Goal: Information Seeking & Learning: Learn about a topic

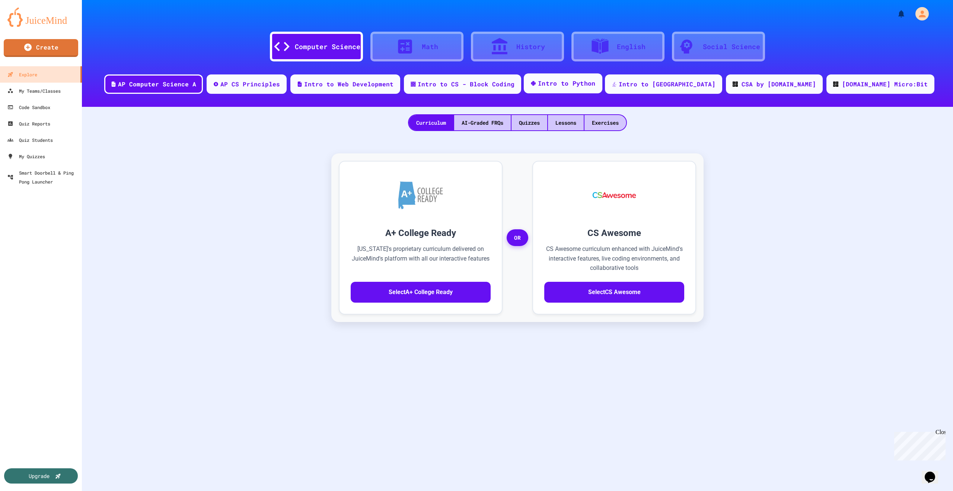
click at [596, 80] on div "Intro to Python" at bounding box center [567, 83] width 58 height 9
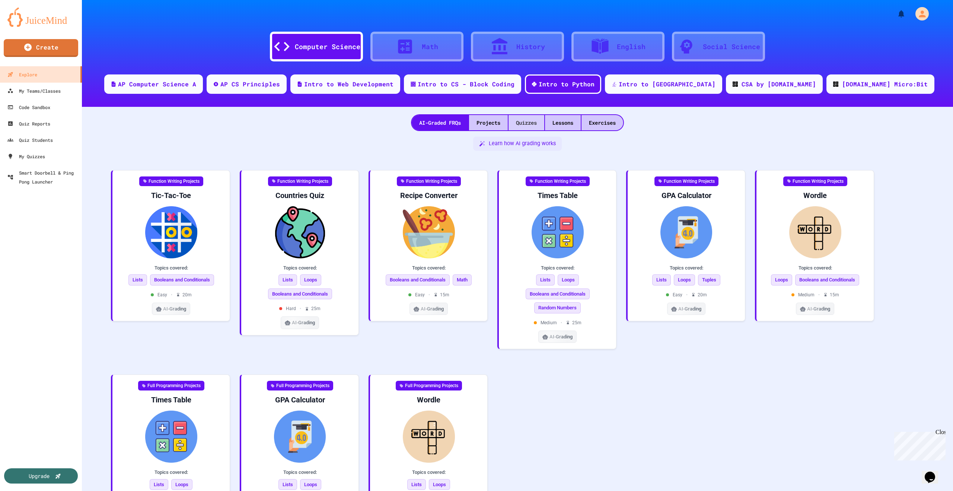
click at [521, 124] on div "Quizzes" at bounding box center [527, 122] width 36 height 15
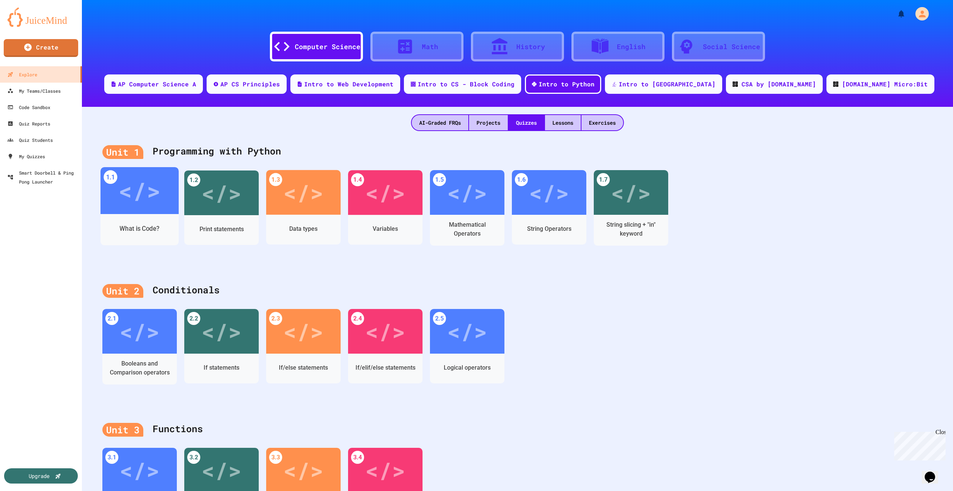
click at [146, 202] on div "</>" at bounding box center [139, 190] width 42 height 35
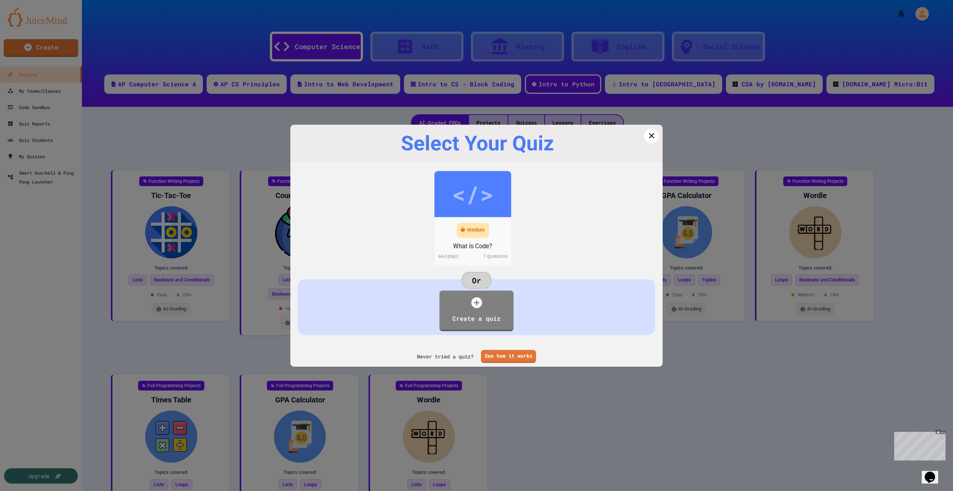
click at [478, 217] on div "Medium What is Code? 464 play s 7 questions" at bounding box center [473, 241] width 77 height 48
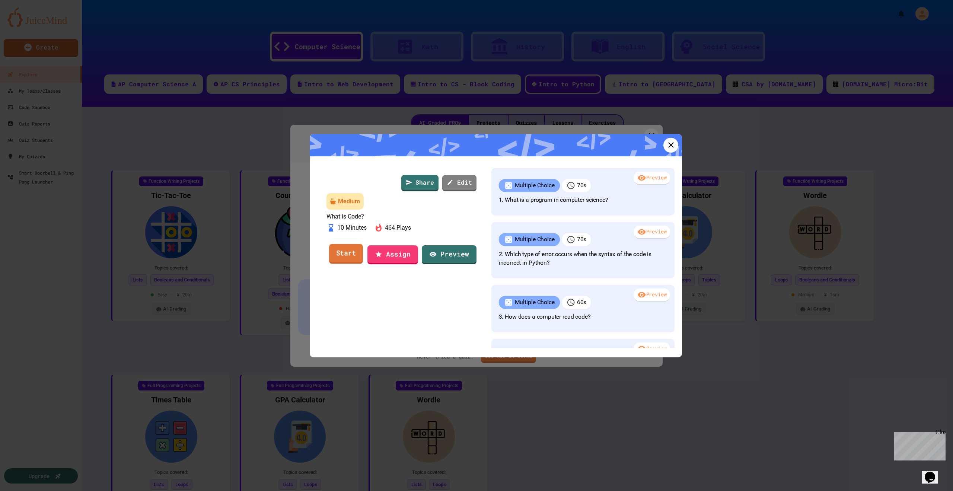
click at [354, 264] on link "Start" at bounding box center [346, 254] width 34 height 20
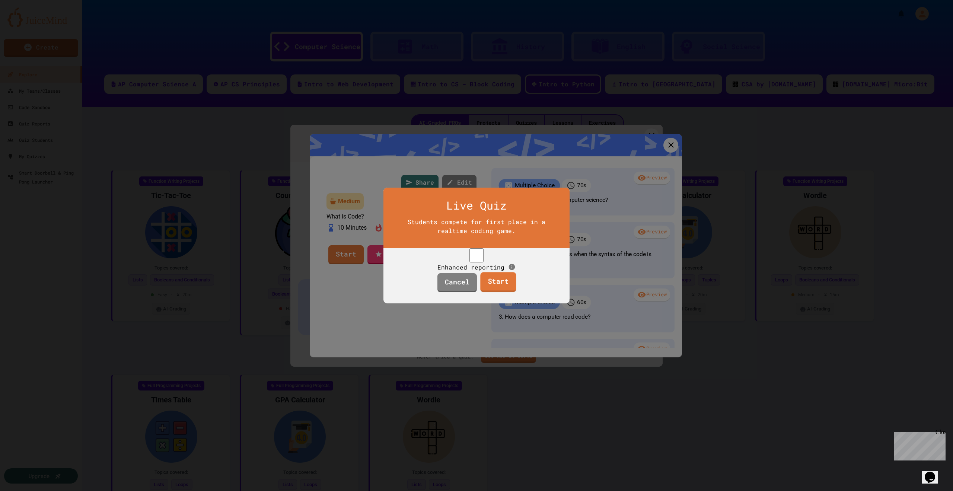
click at [499, 288] on link "Start" at bounding box center [498, 283] width 36 height 20
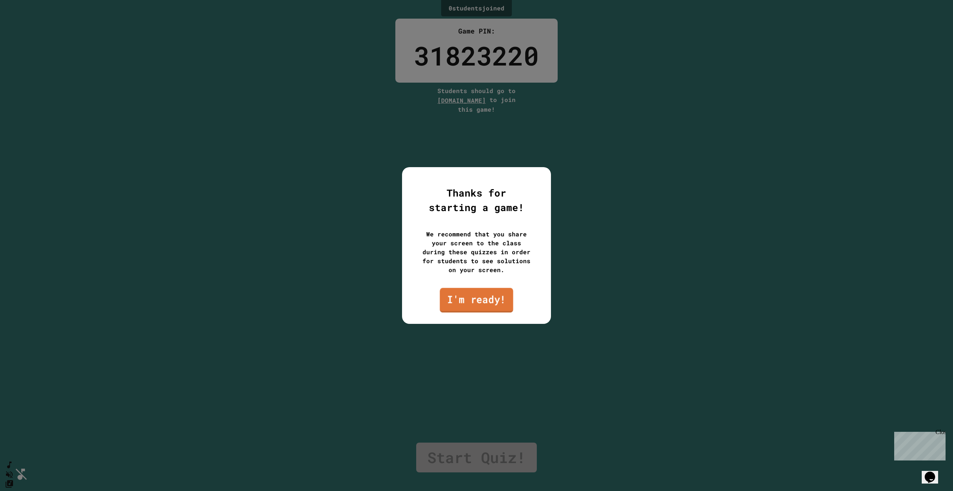
click at [476, 303] on link "I'm ready!" at bounding box center [476, 300] width 73 height 25
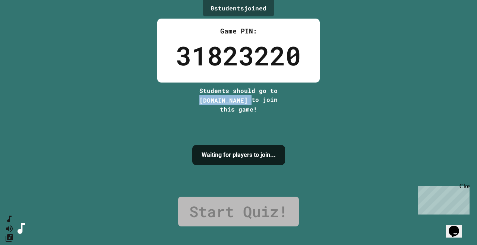
drag, startPoint x: 191, startPoint y: 101, endPoint x: 258, endPoint y: 100, distance: 67.0
click at [258, 100] on div "Students should go to [DOMAIN_NAME] to join this game!" at bounding box center [238, 100] width 93 height 28
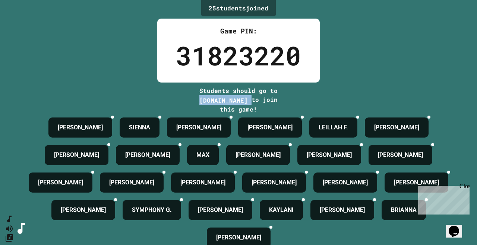
click at [248, 98] on span "[DOMAIN_NAME]" at bounding box center [223, 100] width 48 height 8
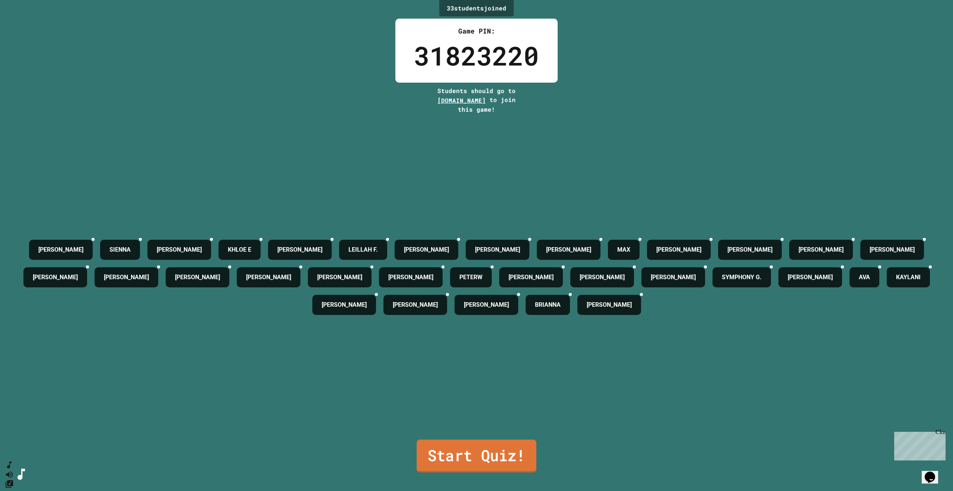
click at [503, 452] on link "Start Quiz!" at bounding box center [477, 456] width 120 height 33
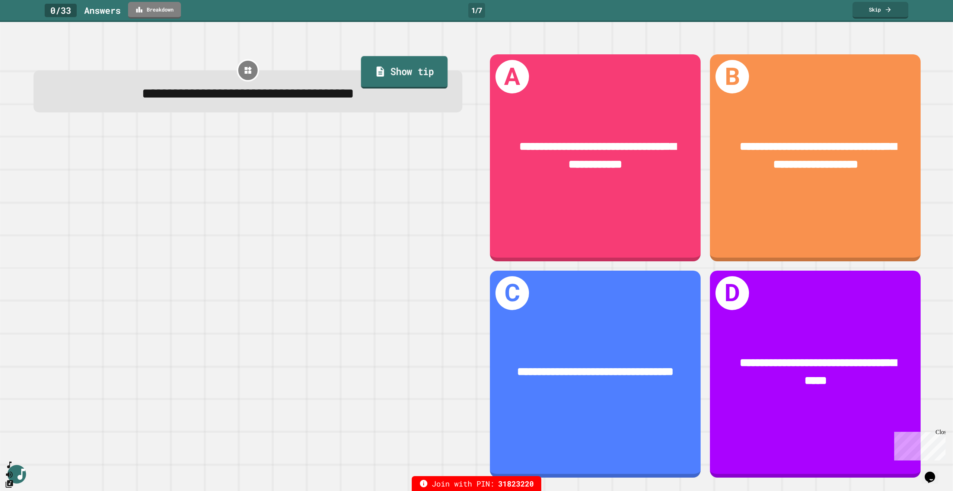
click at [400, 69] on link "Show tip" at bounding box center [404, 72] width 87 height 32
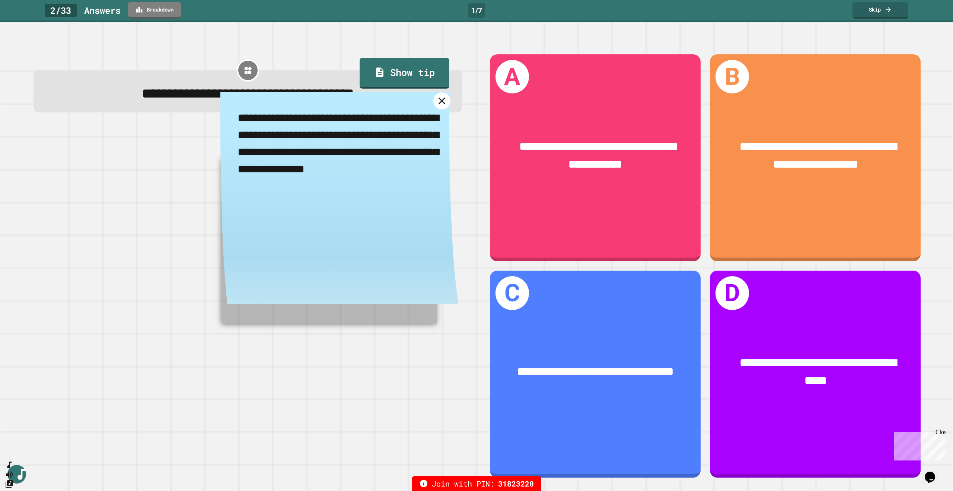
click at [436, 103] on icon at bounding box center [442, 101] width 12 height 12
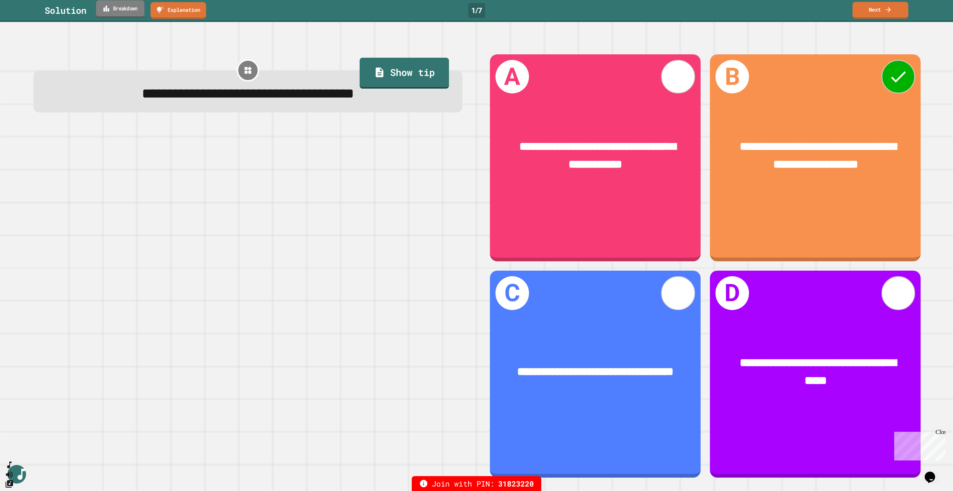
click at [133, 11] on link "Breakdown" at bounding box center [120, 9] width 48 height 18
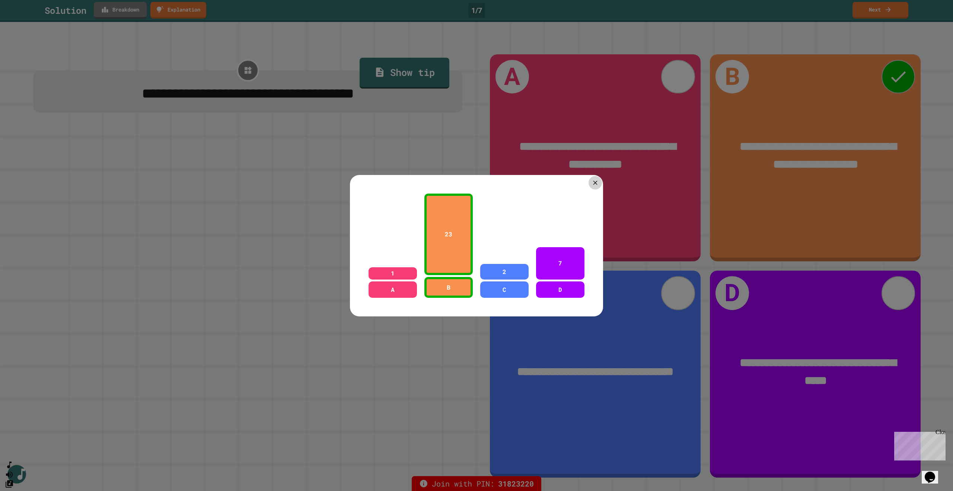
click at [594, 181] on icon at bounding box center [595, 182] width 7 height 7
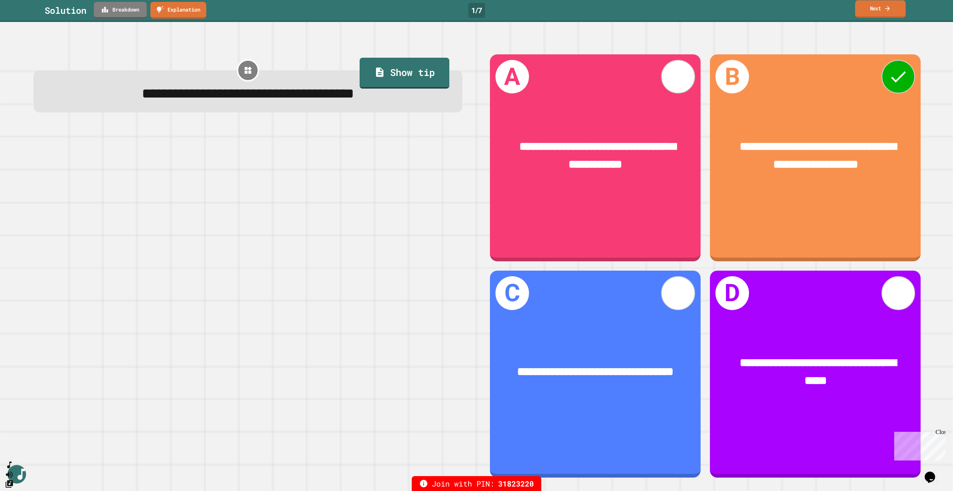
click at [884, 13] on link "Next" at bounding box center [880, 9] width 51 height 18
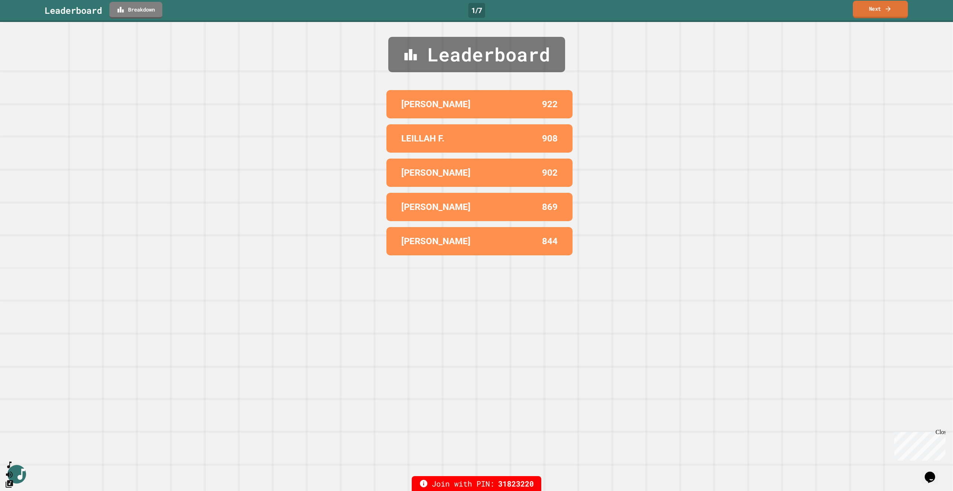
click at [896, 11] on link "Next" at bounding box center [880, 10] width 55 height 18
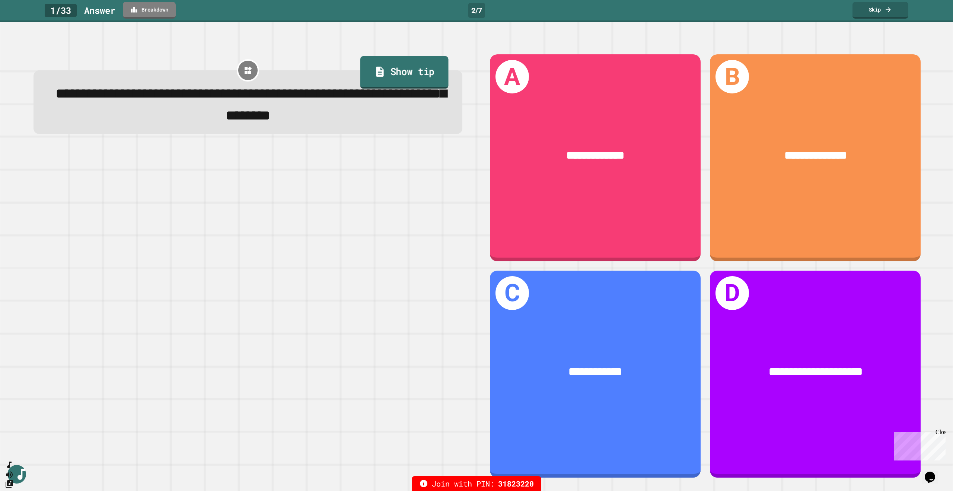
click at [407, 76] on link "Show tip" at bounding box center [404, 72] width 88 height 32
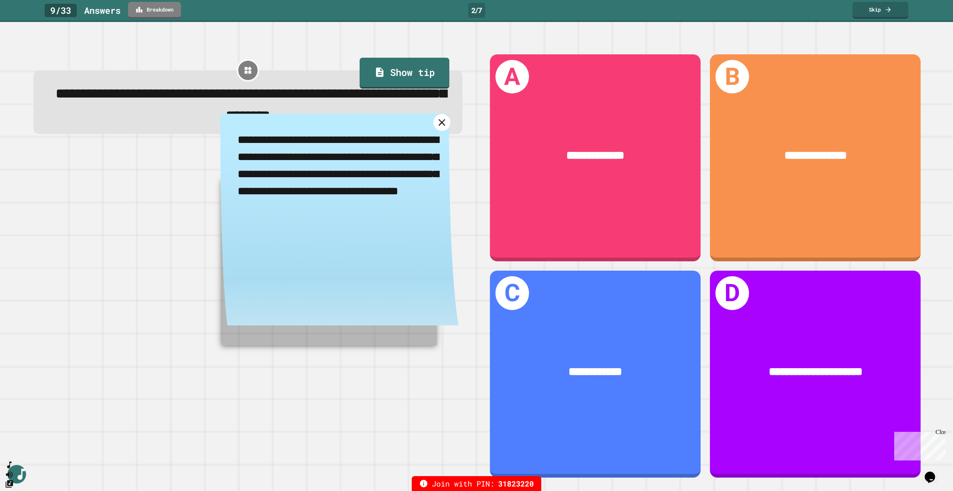
click at [438, 128] on icon at bounding box center [442, 123] width 12 height 12
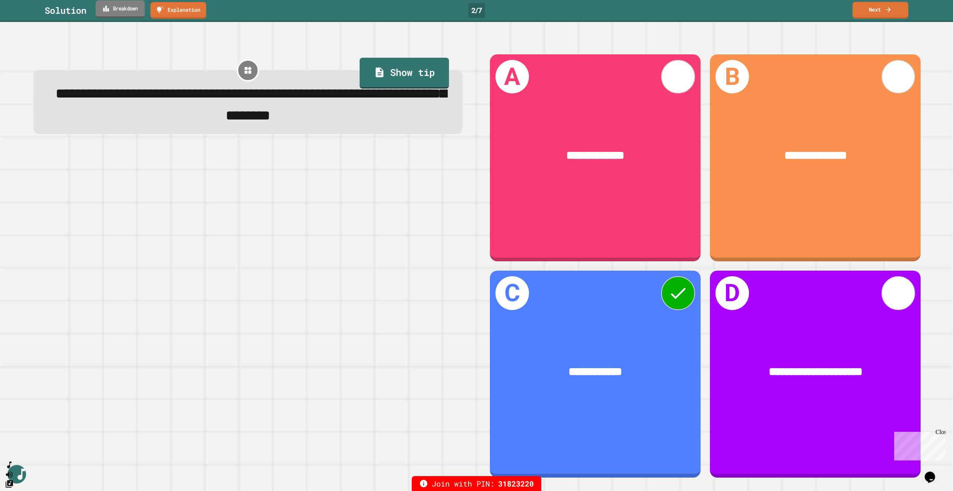
click at [118, 9] on link "Breakdown" at bounding box center [120, 9] width 49 height 18
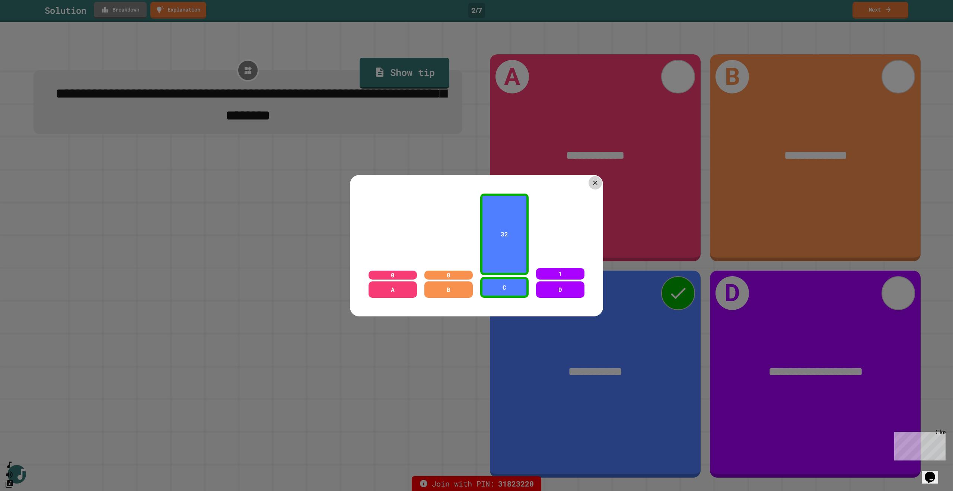
click at [594, 179] on icon at bounding box center [595, 182] width 7 height 7
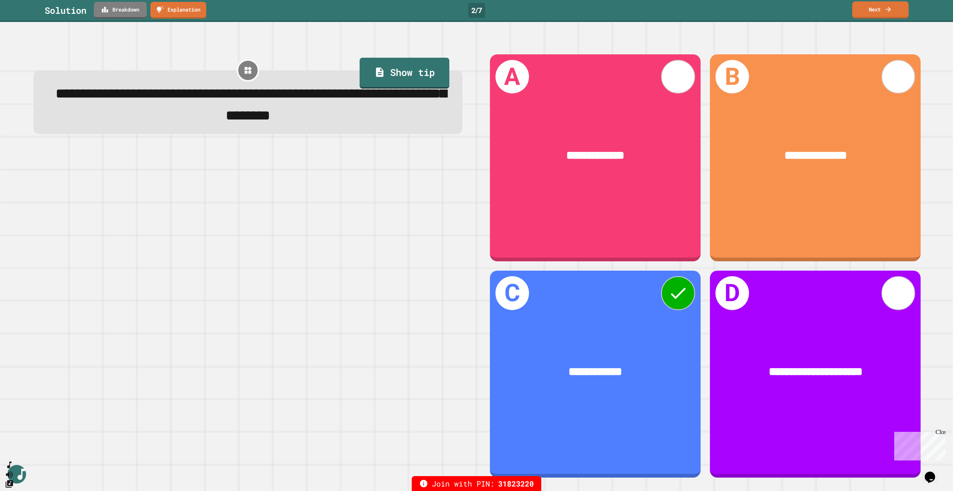
click at [879, 9] on link "Next" at bounding box center [880, 9] width 57 height 17
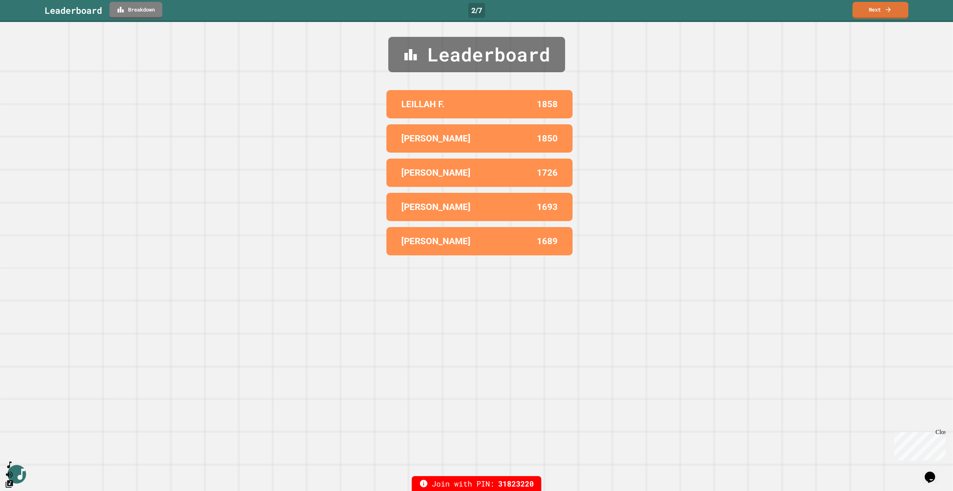
drag, startPoint x: 892, startPoint y: 0, endPoint x: 918, endPoint y: 29, distance: 38.2
click at [918, 29] on div "Leaderboard [PERSON_NAME] 1858 [PERSON_NAME] 1850 [PERSON_NAME] K 1726 [PERSON_…" at bounding box center [476, 256] width 953 height 469
click at [890, 5] on icon at bounding box center [887, 8] width 7 height 8
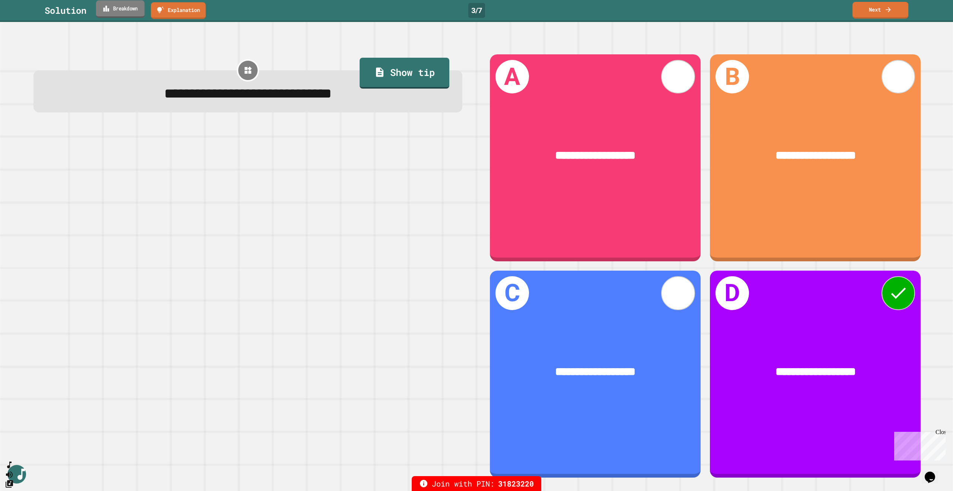
click at [135, 10] on link "Breakdown" at bounding box center [120, 9] width 49 height 18
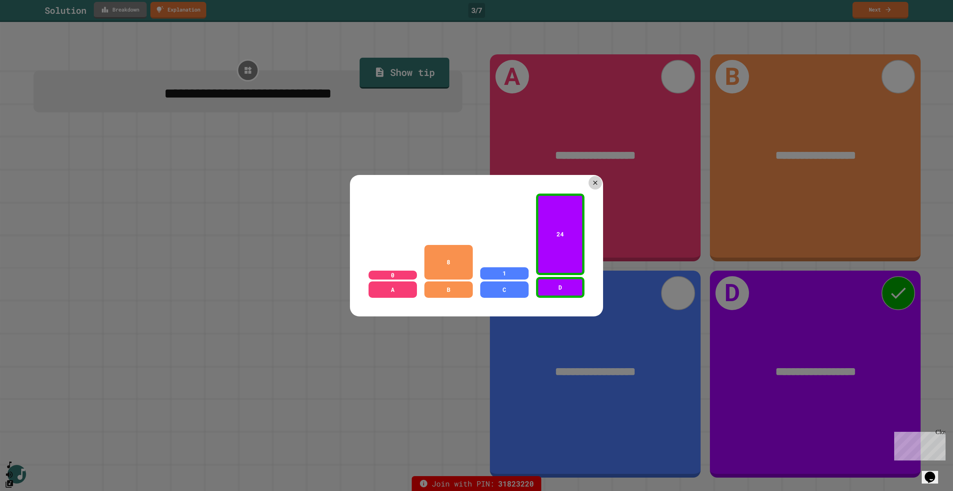
click at [592, 181] on icon at bounding box center [595, 182] width 7 height 7
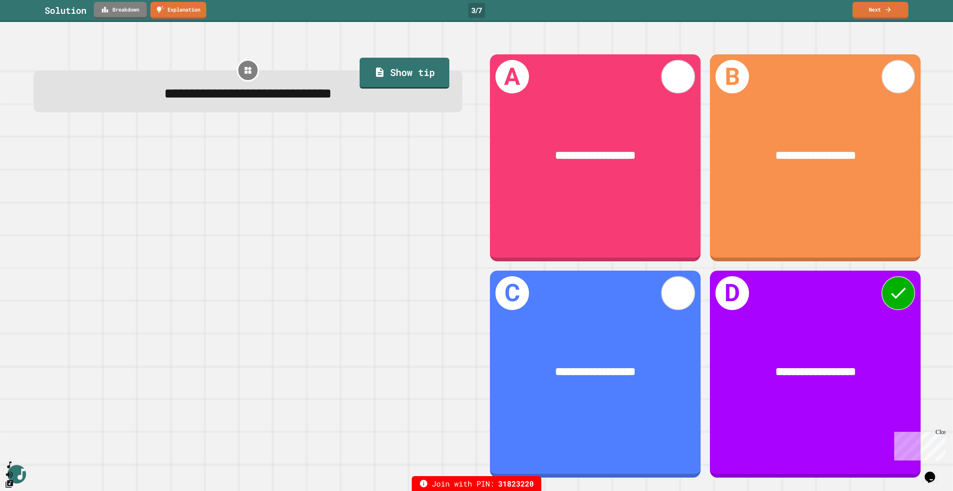
click at [881, 15] on link "Next" at bounding box center [881, 10] width 56 height 17
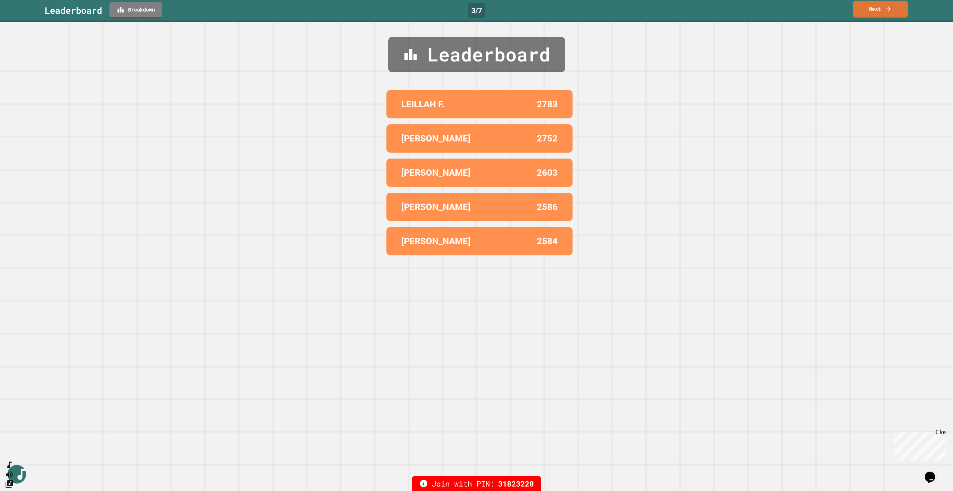
click at [884, 9] on link "Next" at bounding box center [880, 10] width 55 height 18
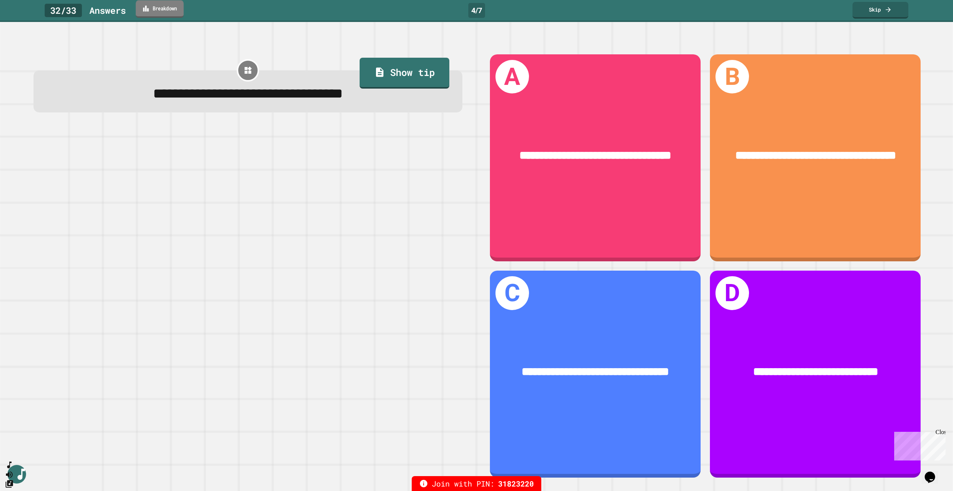
click at [162, 8] on link "Breakdown" at bounding box center [160, 9] width 48 height 18
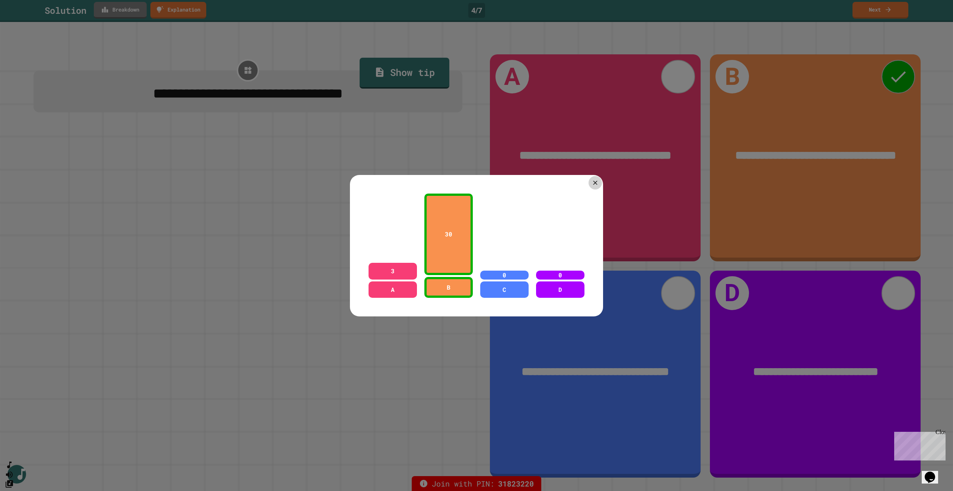
click at [595, 182] on icon at bounding box center [595, 182] width 7 height 7
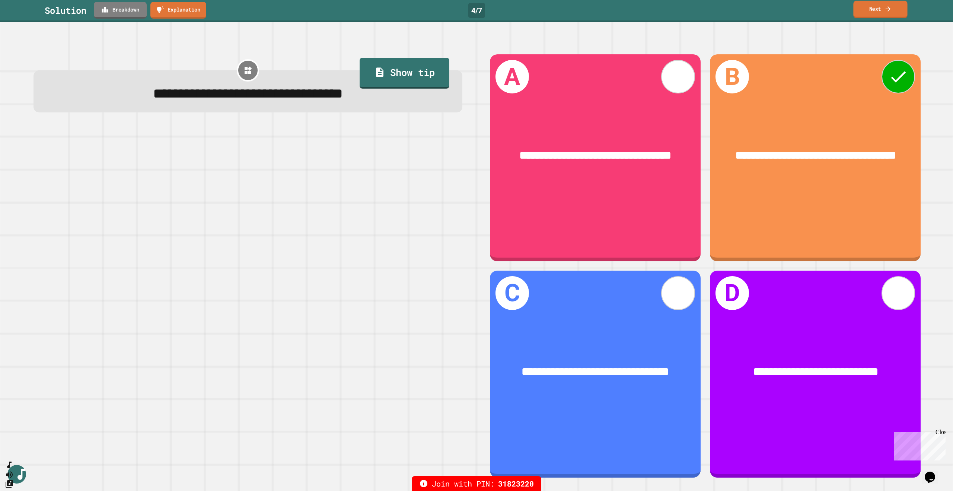
click at [877, 10] on link "Next" at bounding box center [880, 10] width 54 height 18
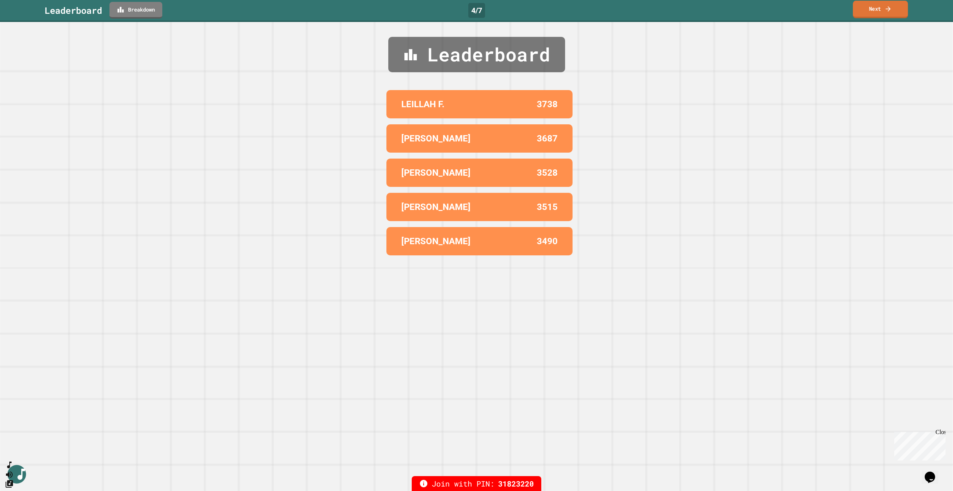
click at [877, 10] on link "Next" at bounding box center [880, 10] width 55 height 18
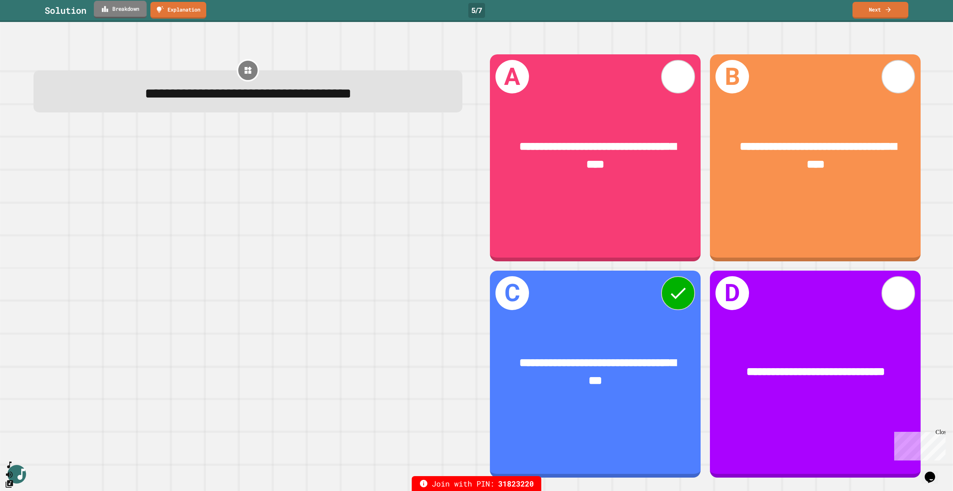
click at [130, 14] on link "Breakdown" at bounding box center [120, 10] width 53 height 18
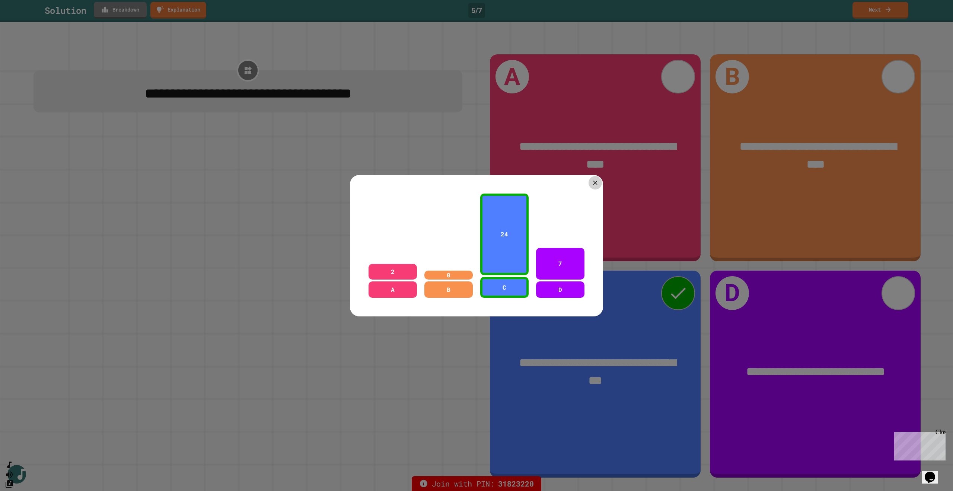
click at [592, 179] on icon at bounding box center [595, 182] width 7 height 7
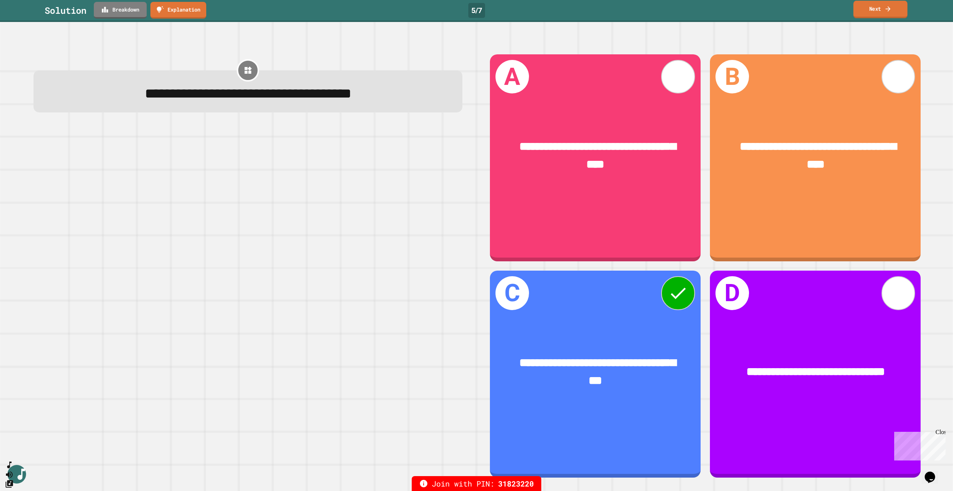
click at [892, 10] on icon at bounding box center [888, 9] width 7 height 8
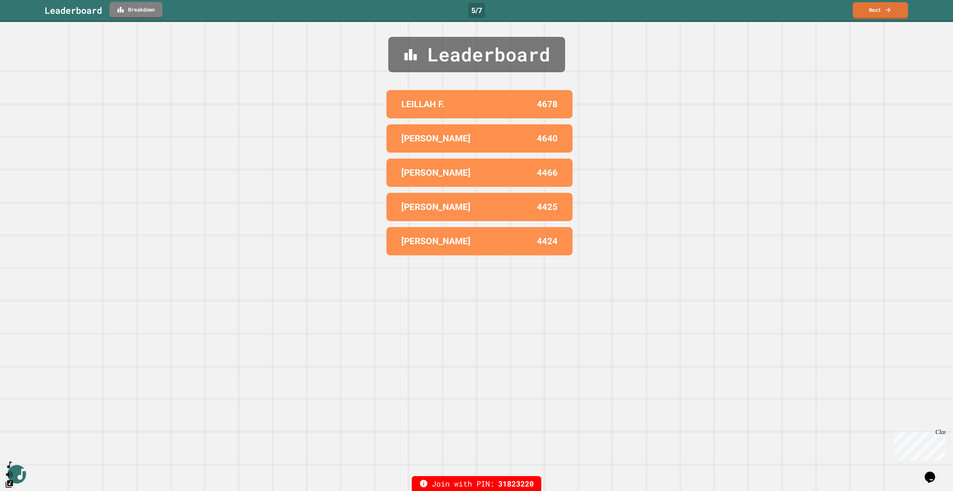
click at [881, 8] on link "Next" at bounding box center [880, 10] width 55 height 17
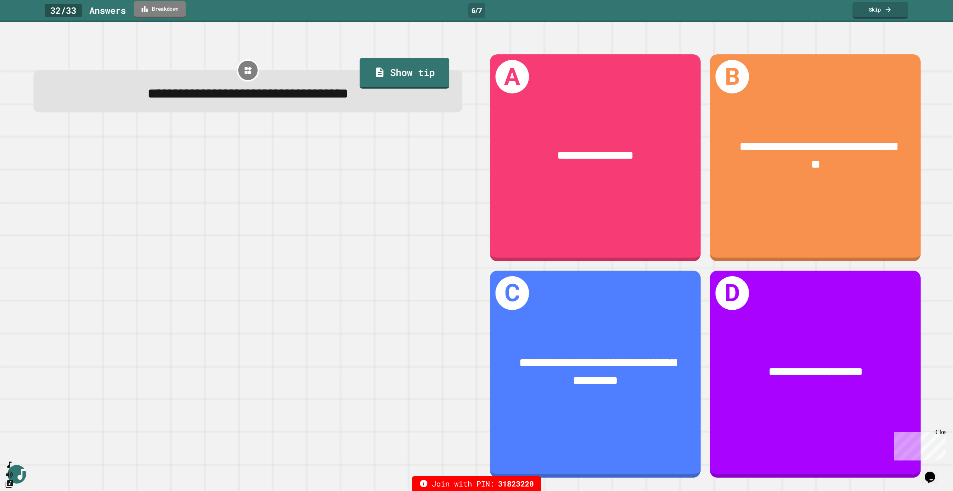
click at [162, 9] on link "Breakdown" at bounding box center [160, 10] width 52 height 18
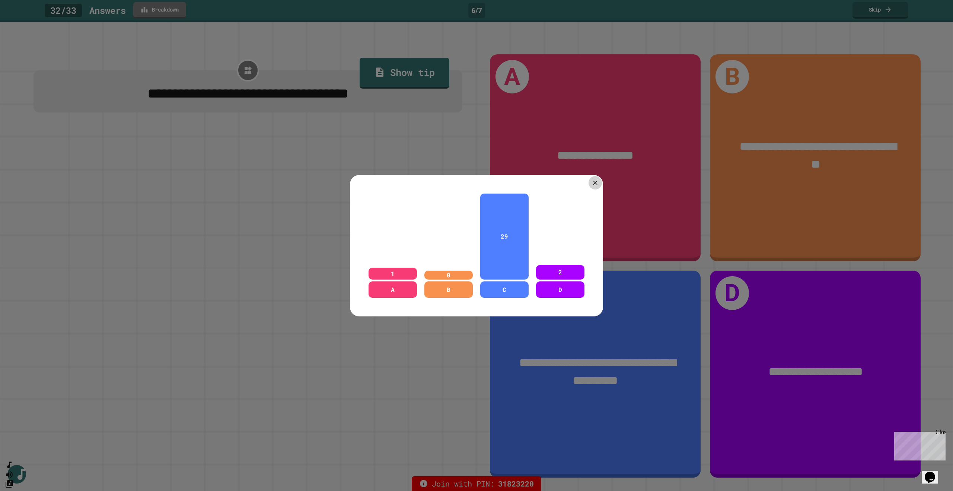
click at [595, 179] on icon at bounding box center [595, 182] width 7 height 7
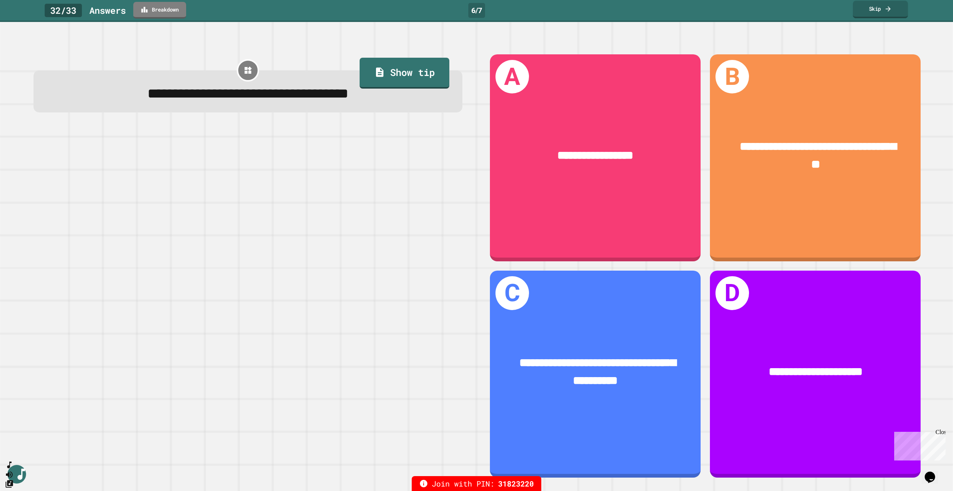
click at [878, 15] on link "Skip" at bounding box center [880, 10] width 55 height 18
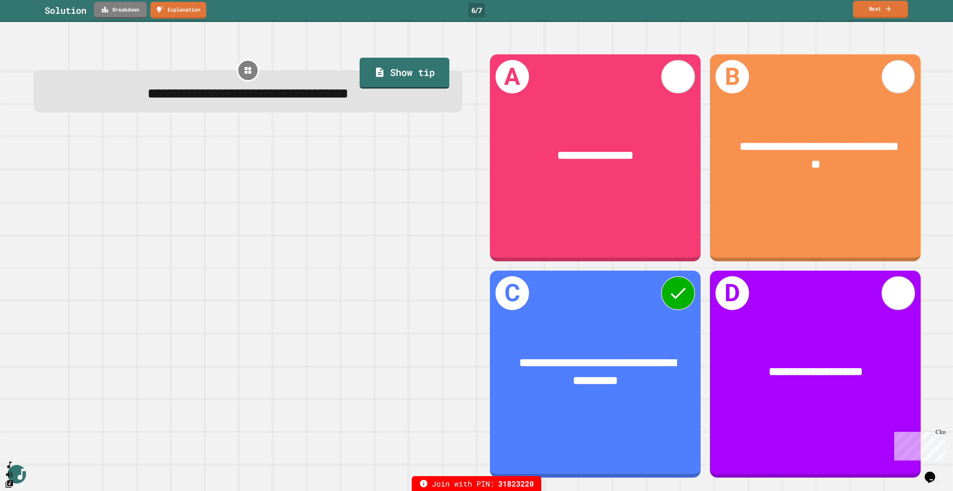
click at [884, 12] on link "Next" at bounding box center [880, 10] width 55 height 18
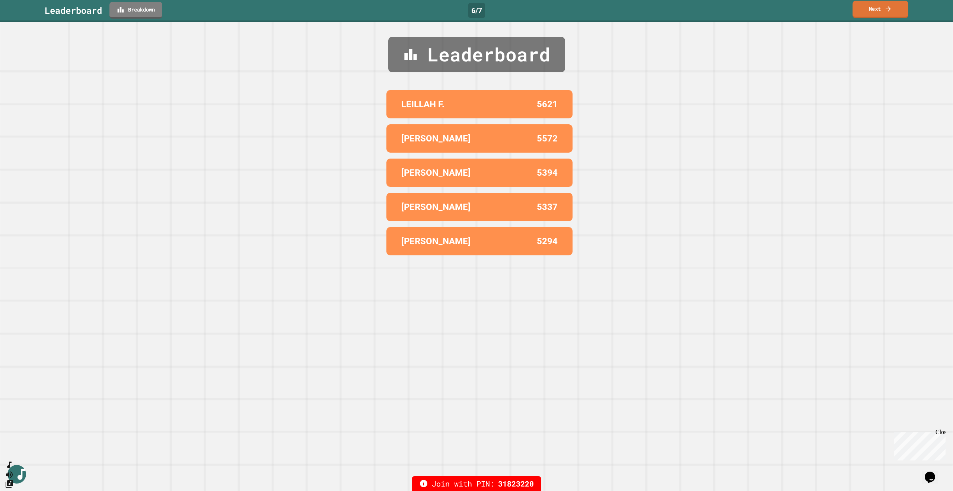
click at [884, 12] on link "Next" at bounding box center [880, 10] width 55 height 18
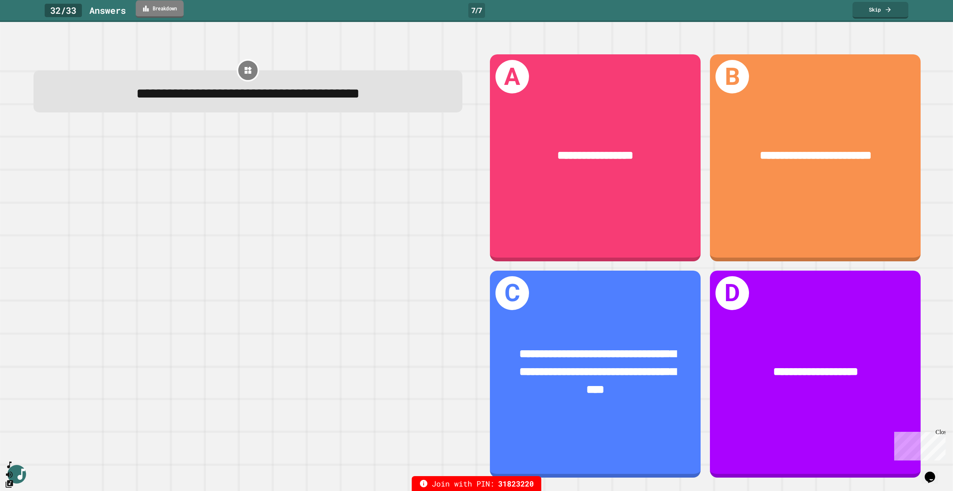
click at [162, 12] on link "Breakdown" at bounding box center [160, 9] width 48 height 18
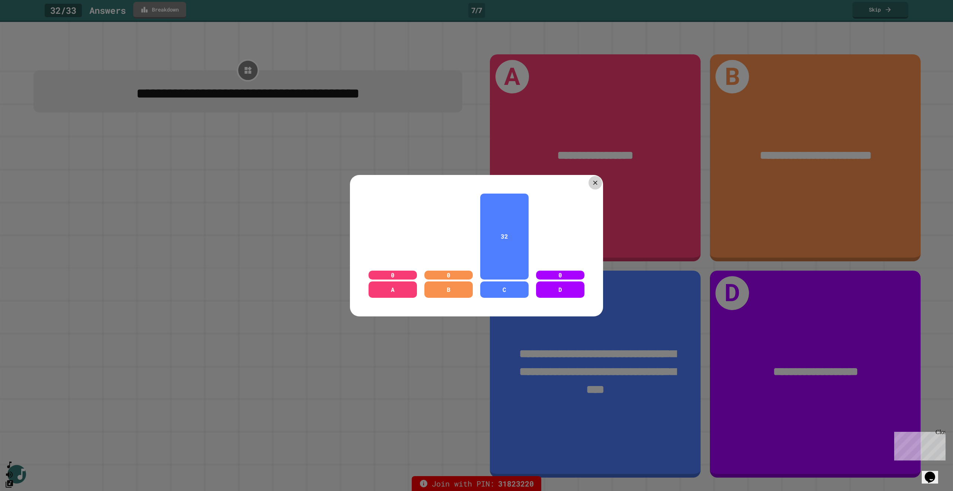
click at [592, 181] on icon at bounding box center [595, 182] width 7 height 7
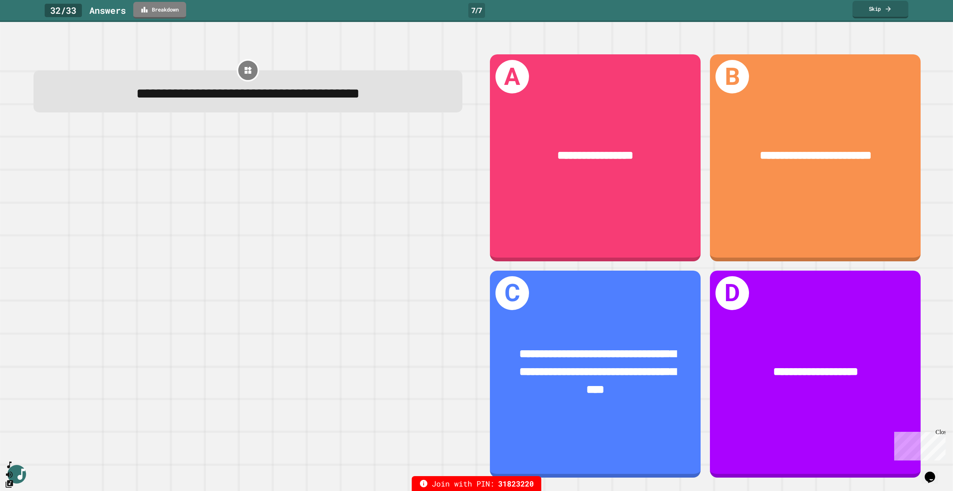
click at [876, 14] on link "Skip" at bounding box center [881, 10] width 56 height 18
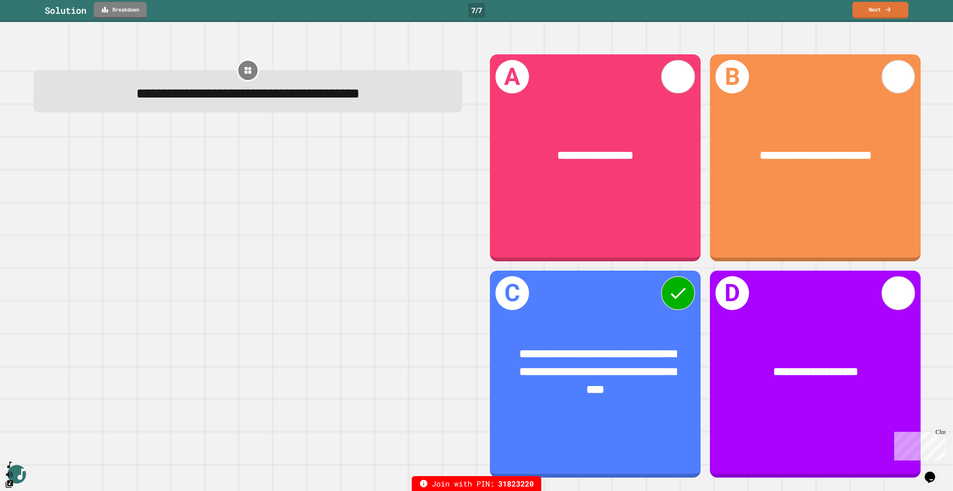
click at [870, 12] on link "Next" at bounding box center [881, 10] width 56 height 17
